Goal: Transaction & Acquisition: Purchase product/service

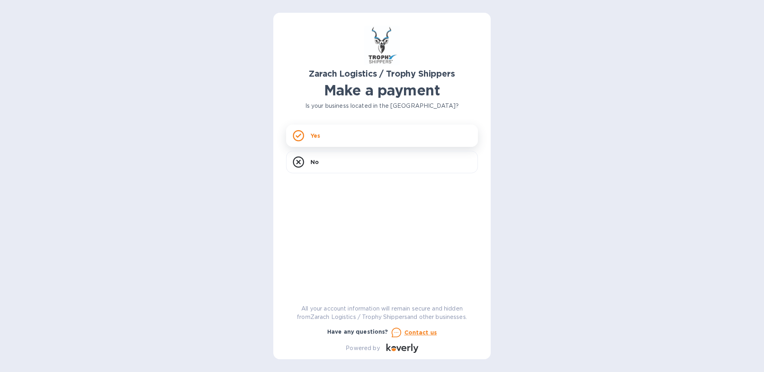
click at [300, 137] on icon at bounding box center [298, 135] width 11 height 11
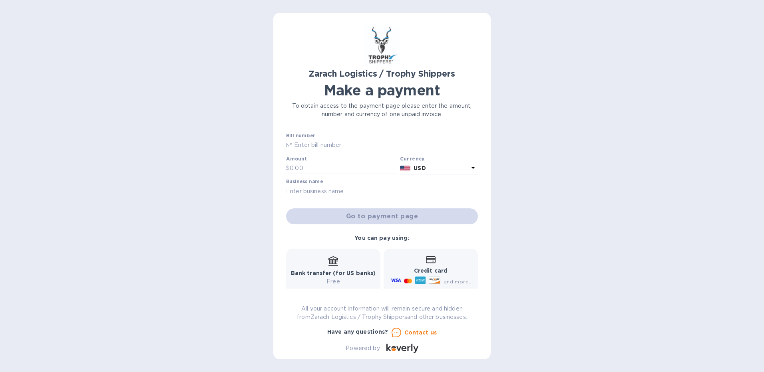
click at [317, 143] on input "text" at bounding box center [384, 145] width 185 height 12
paste input "B00170942"
type input "B00170942"
click at [312, 163] on input "text" at bounding box center [343, 169] width 107 height 12
type input "1,305.30"
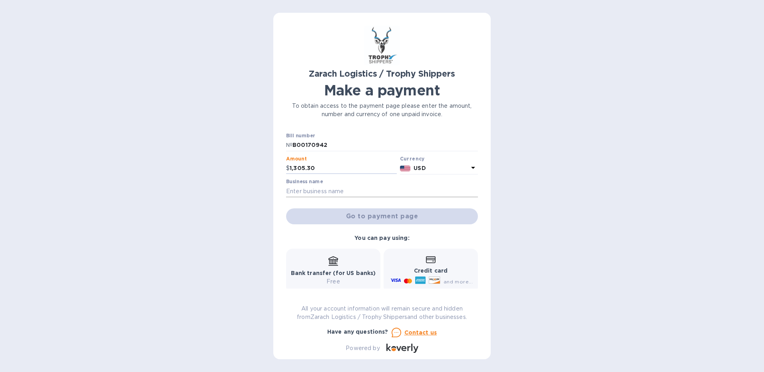
click at [310, 194] on input "text" at bounding box center [382, 191] width 192 height 12
type input "Archery Field and Sports"
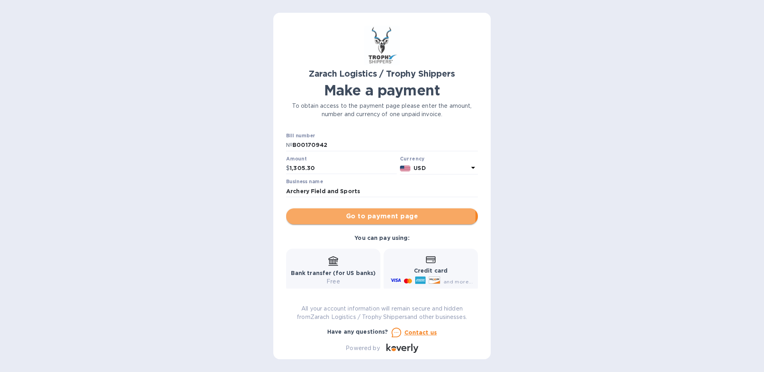
click at [373, 216] on span "Go to payment page" at bounding box center [381, 217] width 179 height 10
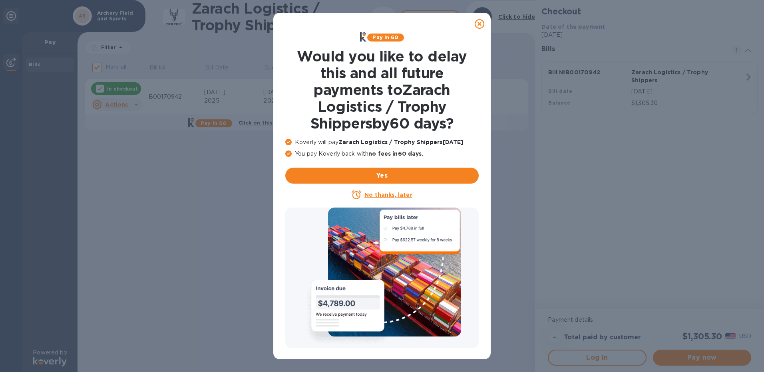
click at [478, 27] on icon at bounding box center [479, 24] width 10 height 10
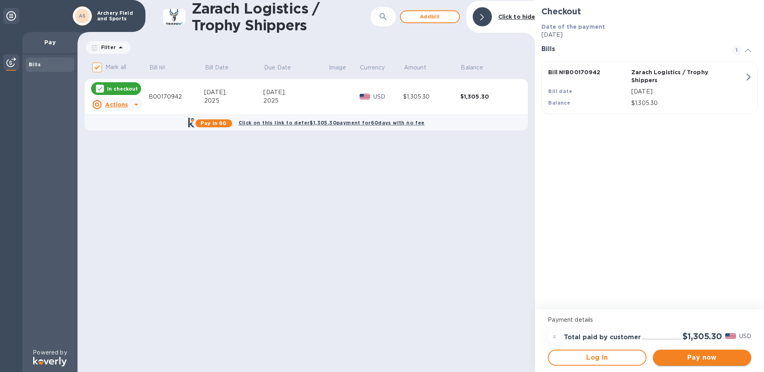
click at [695, 359] on span "Pay now" at bounding box center [701, 358] width 85 height 10
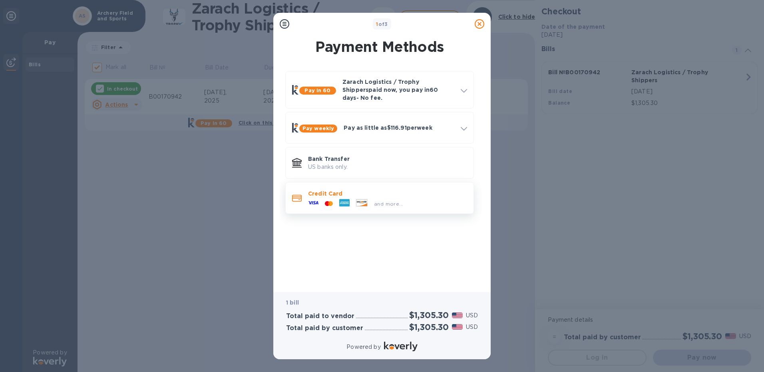
click at [316, 191] on p "Credit Card" at bounding box center [387, 194] width 159 height 8
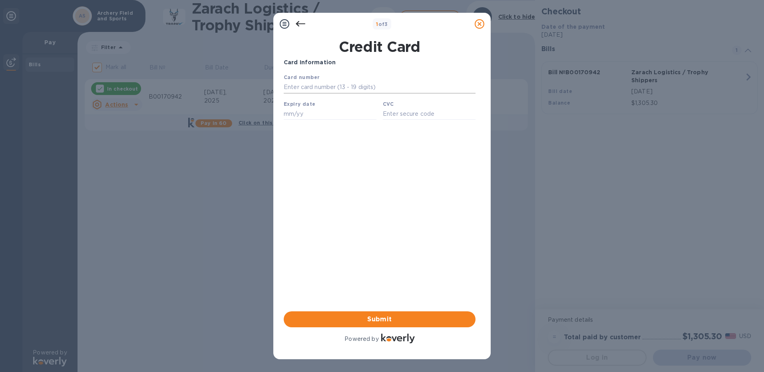
click at [306, 87] on input "text" at bounding box center [380, 87] width 192 height 12
click at [321, 117] on input "text" at bounding box center [330, 114] width 93 height 12
type input "12/29"
click at [409, 116] on input "text" at bounding box center [429, 114] width 93 height 12
type input "038"
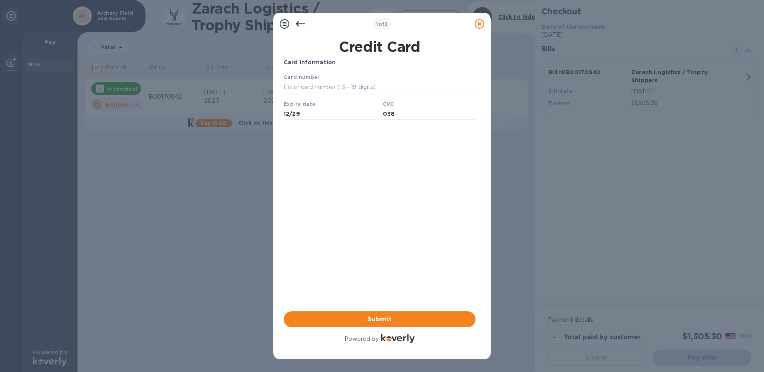
click at [356, 185] on div "Card Information Your browser does not support iframes Submit Powered by" at bounding box center [380, 201] width 192 height 287
click at [329, 91] on input "text" at bounding box center [380, 87] width 192 height 12
type input "[CREDIT_CARD_NUMBER]"
click at [371, 171] on div "Card Information Your browser does not support iframes Submit Powered by" at bounding box center [380, 201] width 192 height 287
click at [383, 317] on span "Submit" at bounding box center [379, 320] width 179 height 10
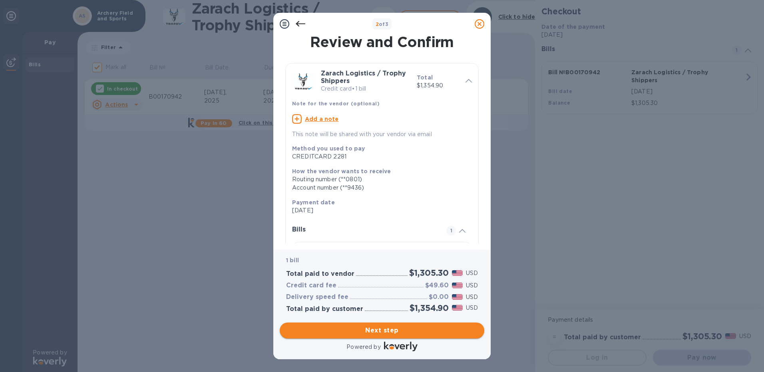
click at [379, 331] on span "Next step" at bounding box center [382, 331] width 192 height 10
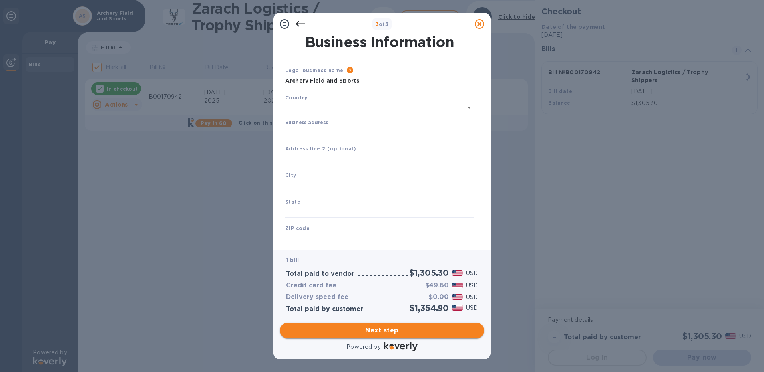
type input "[GEOGRAPHIC_DATA]"
click at [332, 131] on input "Business address" at bounding box center [379, 131] width 188 height 12
type input "[STREET_ADDRESS]"
click at [325, 181] on input "text" at bounding box center [379, 184] width 188 height 12
type input "Des Moines"
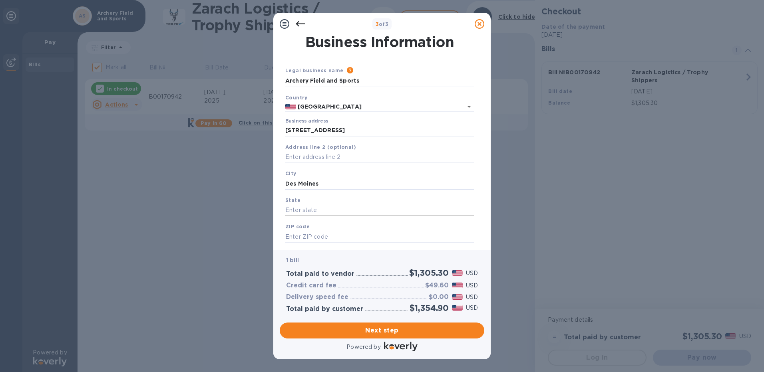
click at [331, 208] on input "text" at bounding box center [379, 210] width 188 height 12
type input "[US_STATE]"
click at [316, 236] on input "text" at bounding box center [379, 237] width 188 height 12
type input "50320"
click at [369, 327] on span "Next step" at bounding box center [382, 331] width 192 height 10
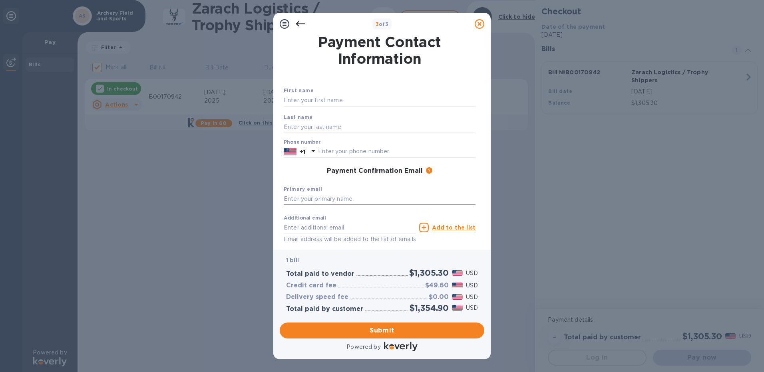
click at [325, 198] on input "text" at bounding box center [380, 199] width 192 height 12
type input "[EMAIL_ADDRESS][DOMAIN_NAME]"
click at [430, 184] on div "Primary email [EMAIL_ADDRESS][DOMAIN_NAME]" at bounding box center [379, 195] width 198 height 27
click at [380, 329] on span "Submit" at bounding box center [382, 331] width 192 height 10
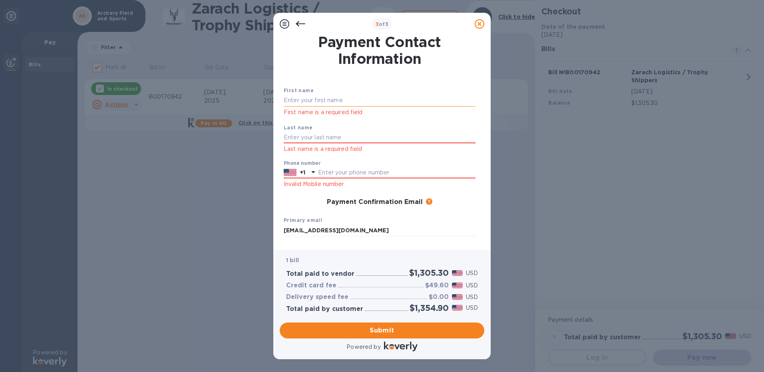
click at [307, 101] on input "text" at bounding box center [380, 101] width 192 height 12
type input "Mark"
type input "[PERSON_NAME]"
click at [332, 173] on input "text" at bounding box center [396, 173] width 157 height 12
type input "5152383111"
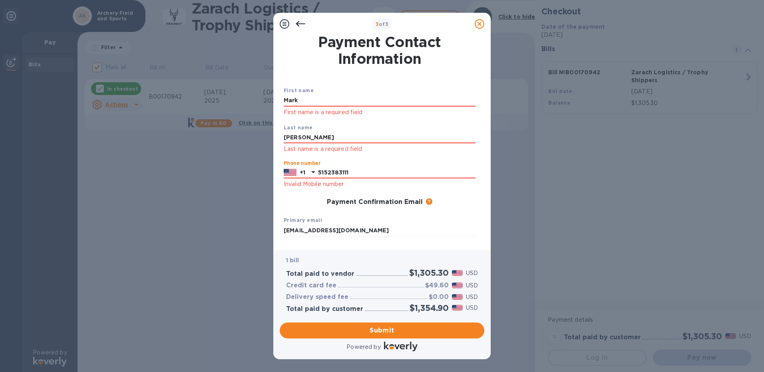
click at [292, 198] on div "Payment Confirmation Email The added email addresses will be used to send the p…" at bounding box center [379, 202] width 198 height 14
click at [386, 329] on span "Submit" at bounding box center [382, 331] width 192 height 10
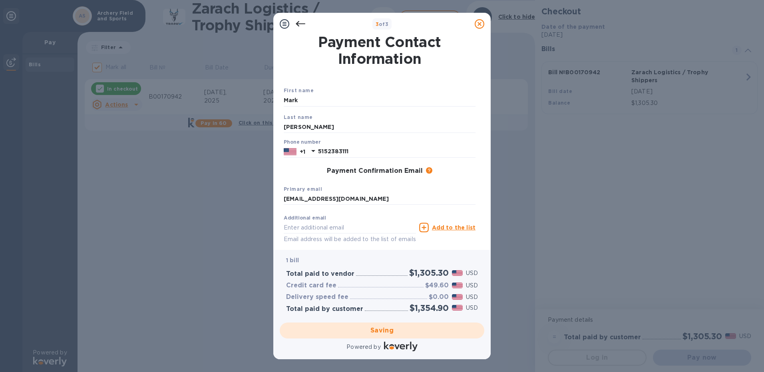
click at [385, 330] on div "Saving" at bounding box center [381, 330] width 211 height 22
checkbox input "false"
